Goal: Use online tool/utility: Utilize a website feature to perform a specific function

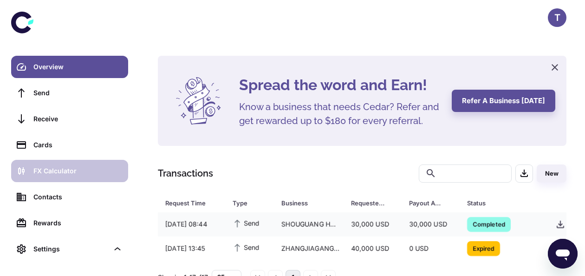
click at [98, 170] on div "FX Calculator" at bounding box center [77, 171] width 89 height 10
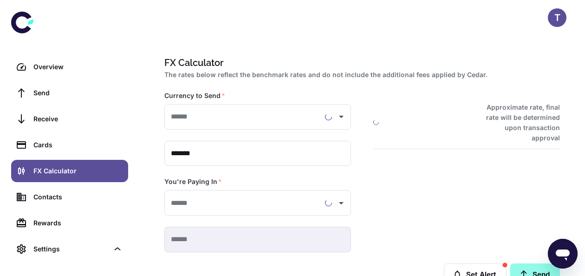
type input "**********"
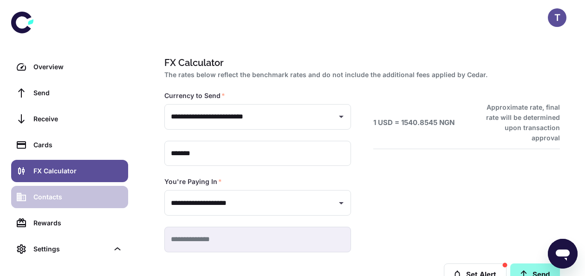
click at [59, 205] on link "Contacts" at bounding box center [69, 197] width 117 height 22
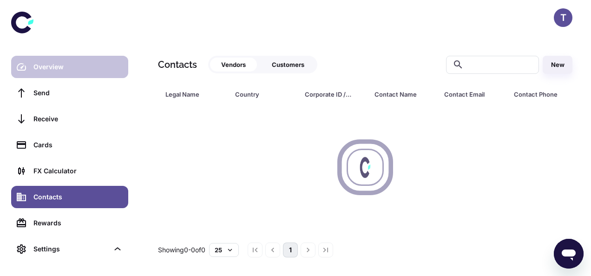
click at [56, 69] on div "Overview" at bounding box center [77, 67] width 89 height 10
